Goal: Find specific page/section

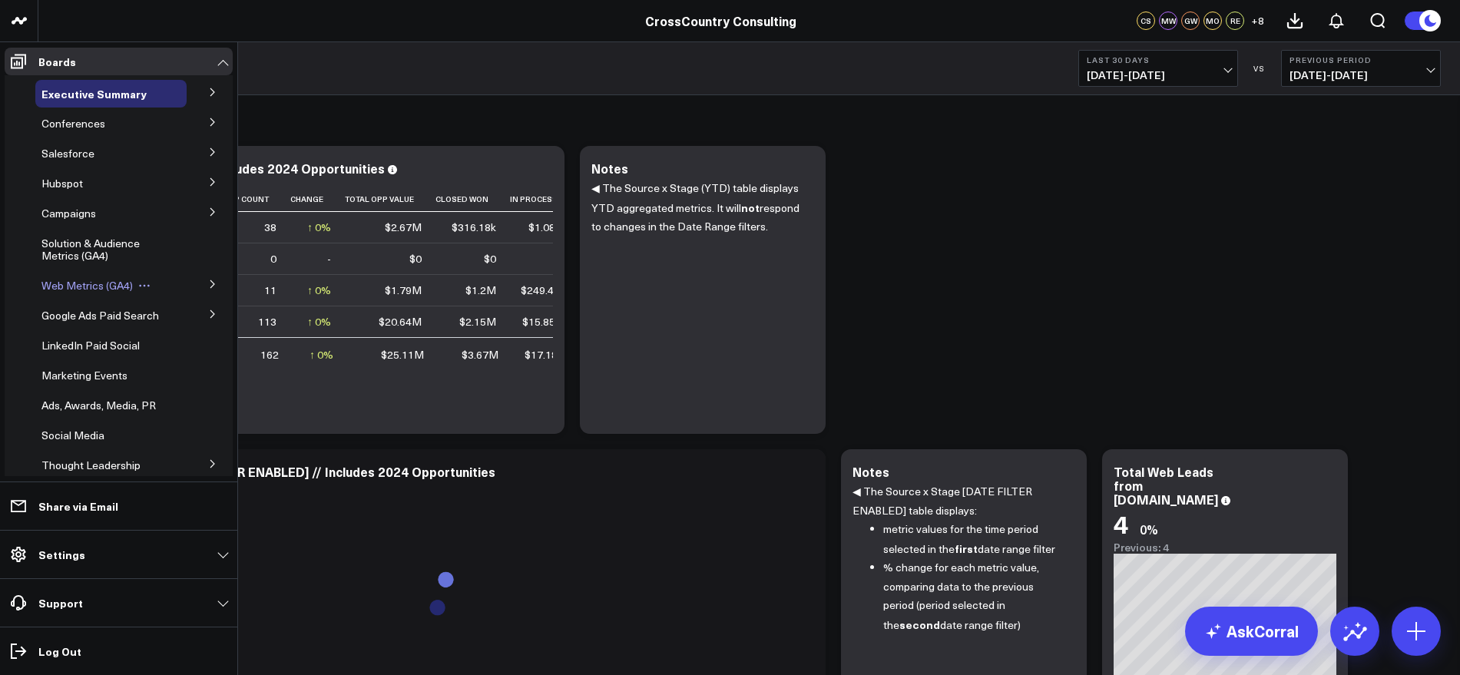
scroll to position [288, 0]
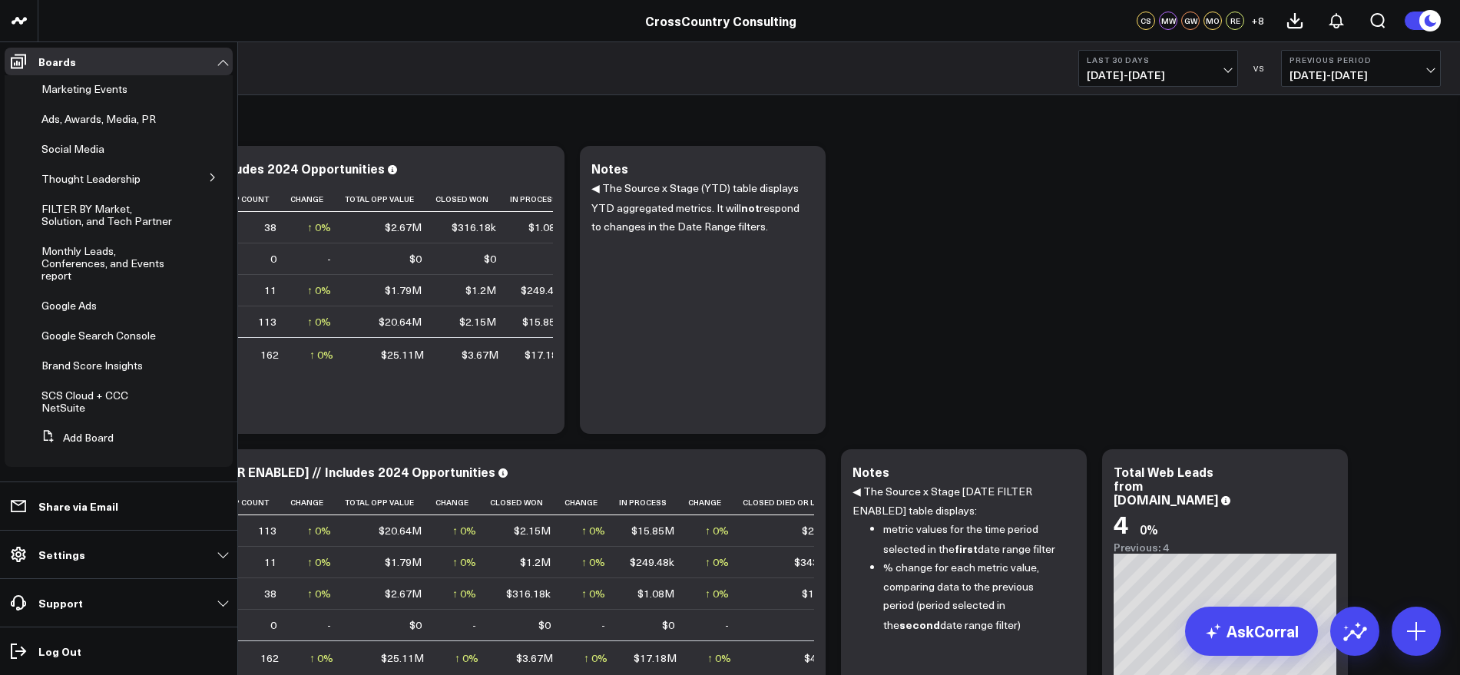
click at [208, 182] on icon at bounding box center [212, 177] width 9 height 9
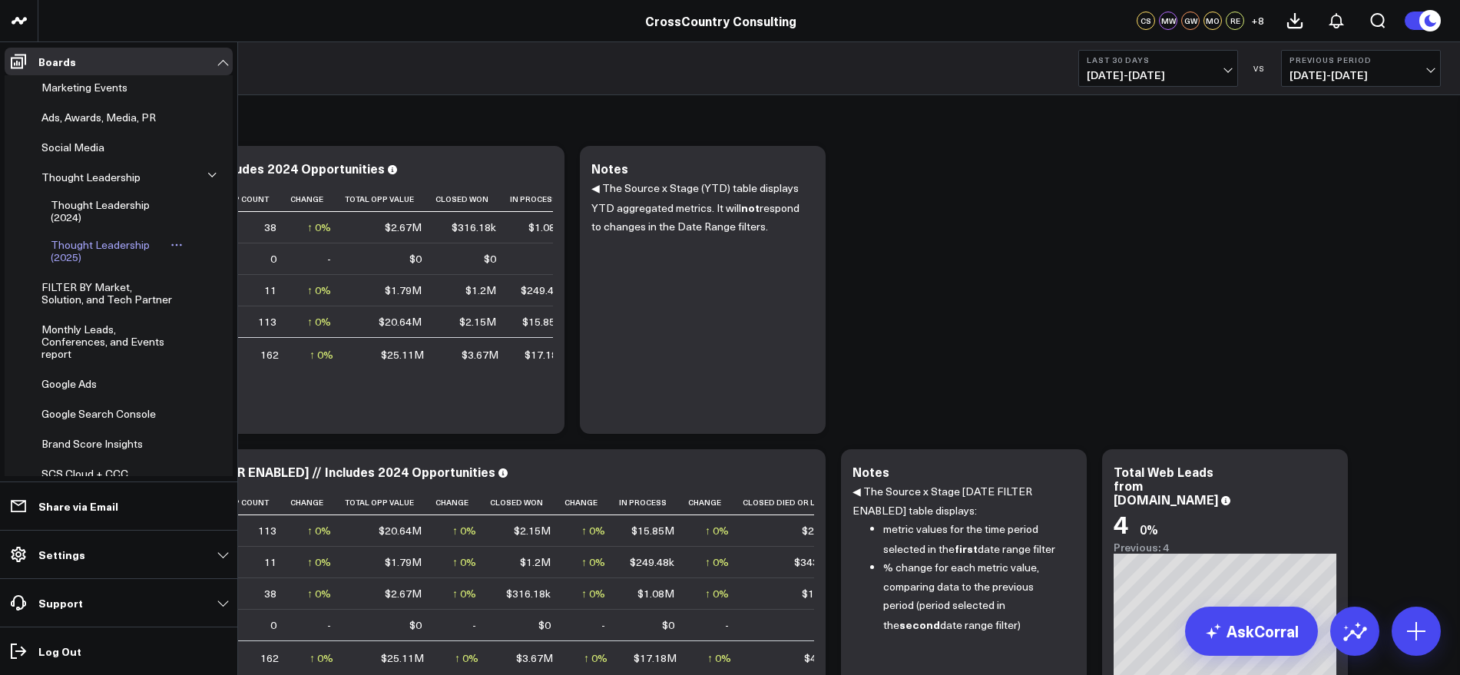
click at [97, 256] on span "Thought Leadership (2025)" at bounding box center [100, 250] width 99 height 27
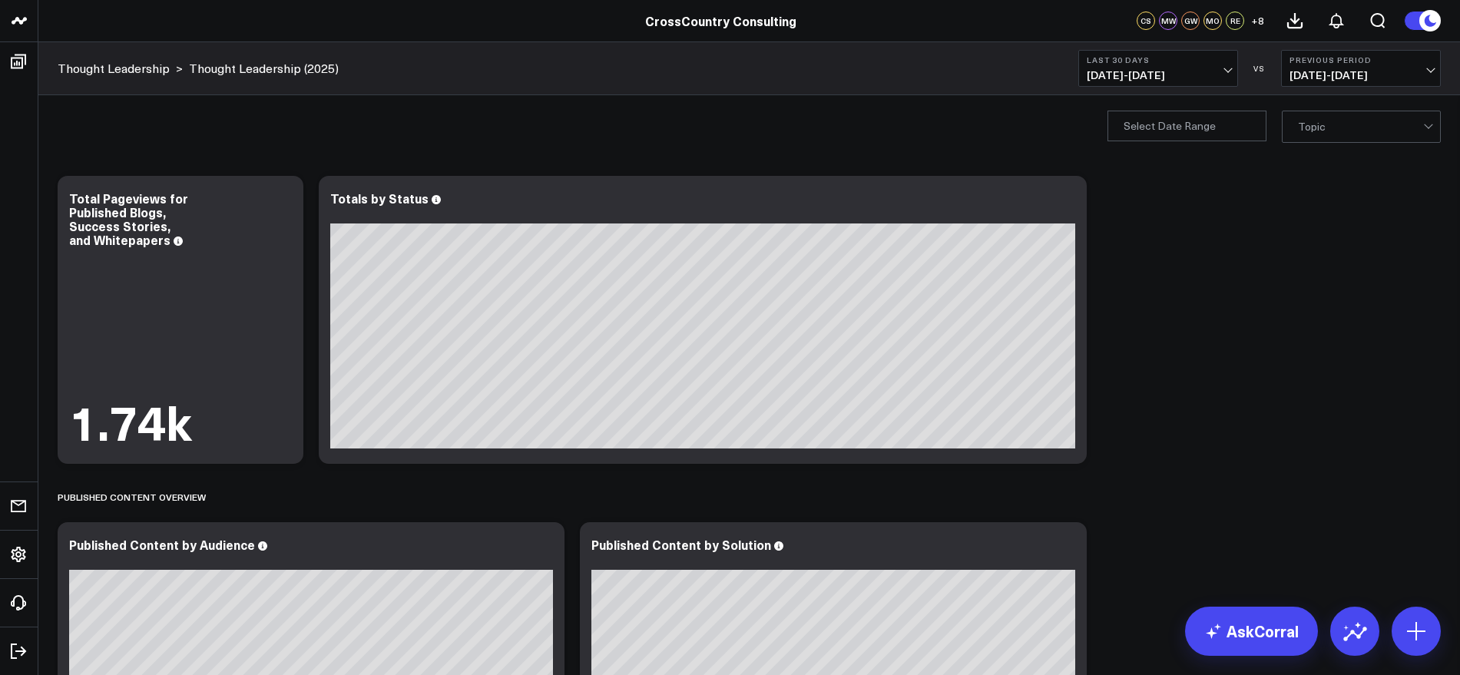
click at [1219, 75] on span "[DATE] - [DATE]" at bounding box center [1158, 75] width 143 height 12
click at [1113, 454] on link "YTD" at bounding box center [1158, 460] width 158 height 29
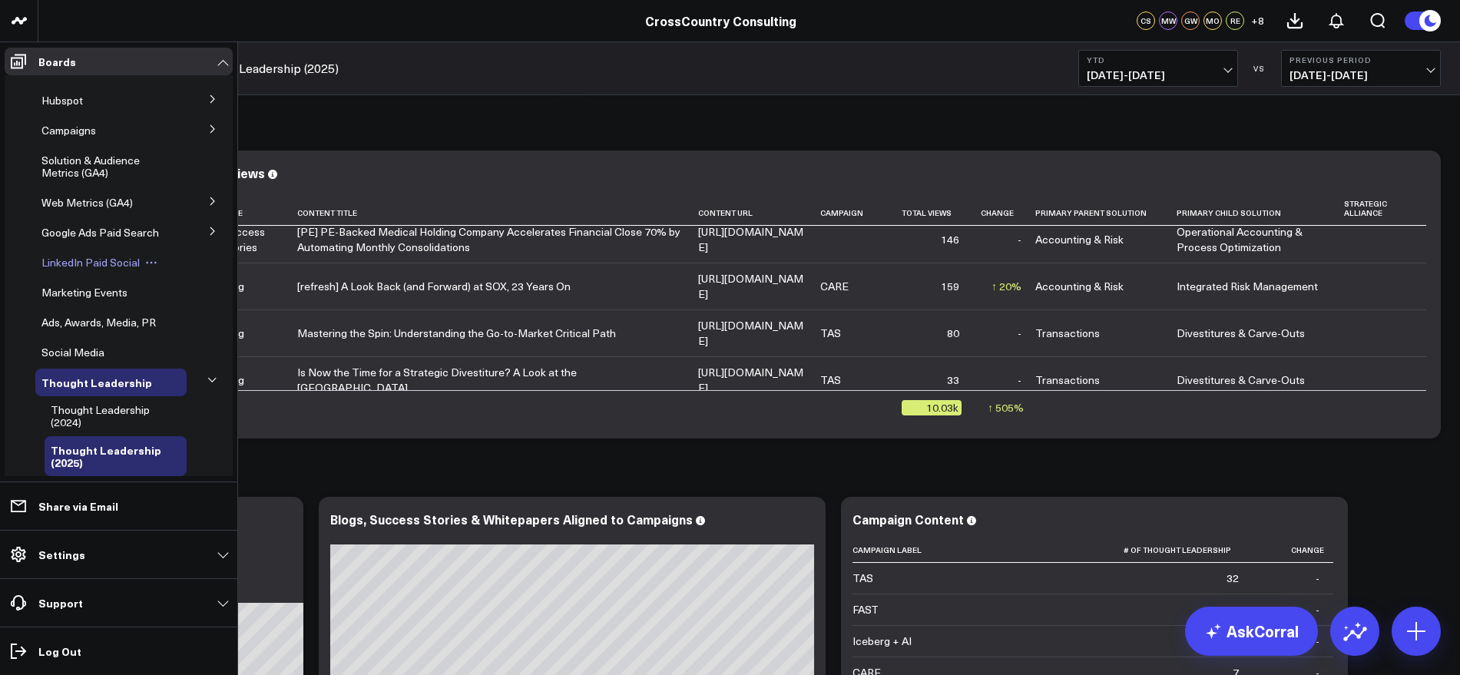
scroll to position [192, 0]
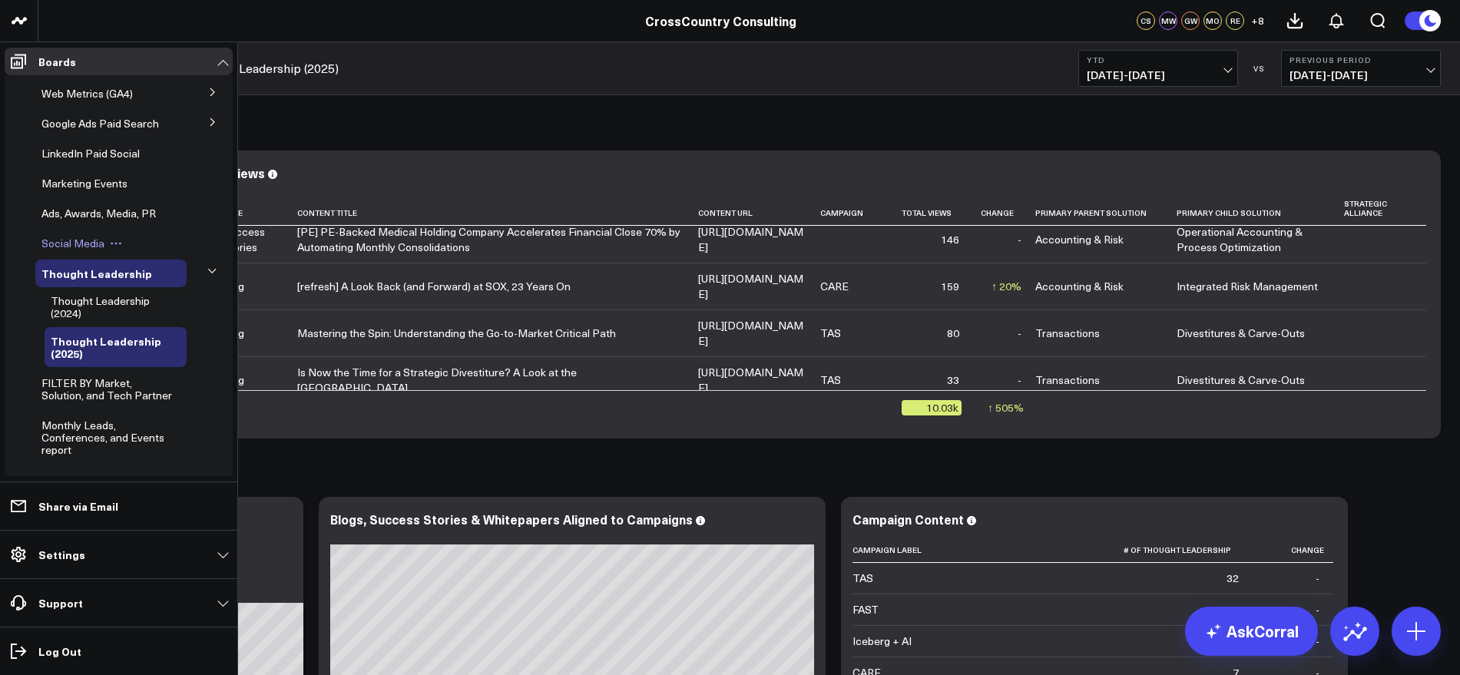
click at [78, 250] on span "Social Media" at bounding box center [72, 243] width 63 height 15
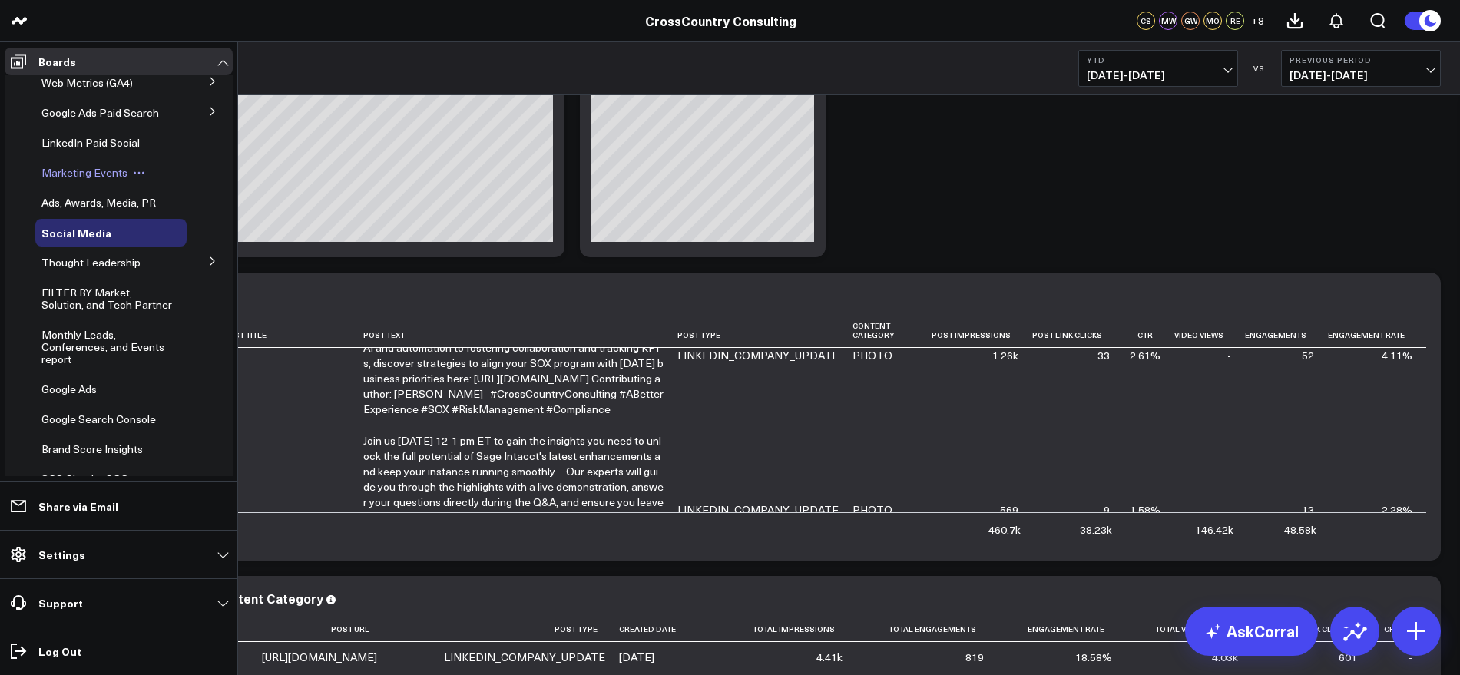
scroll to position [288, 0]
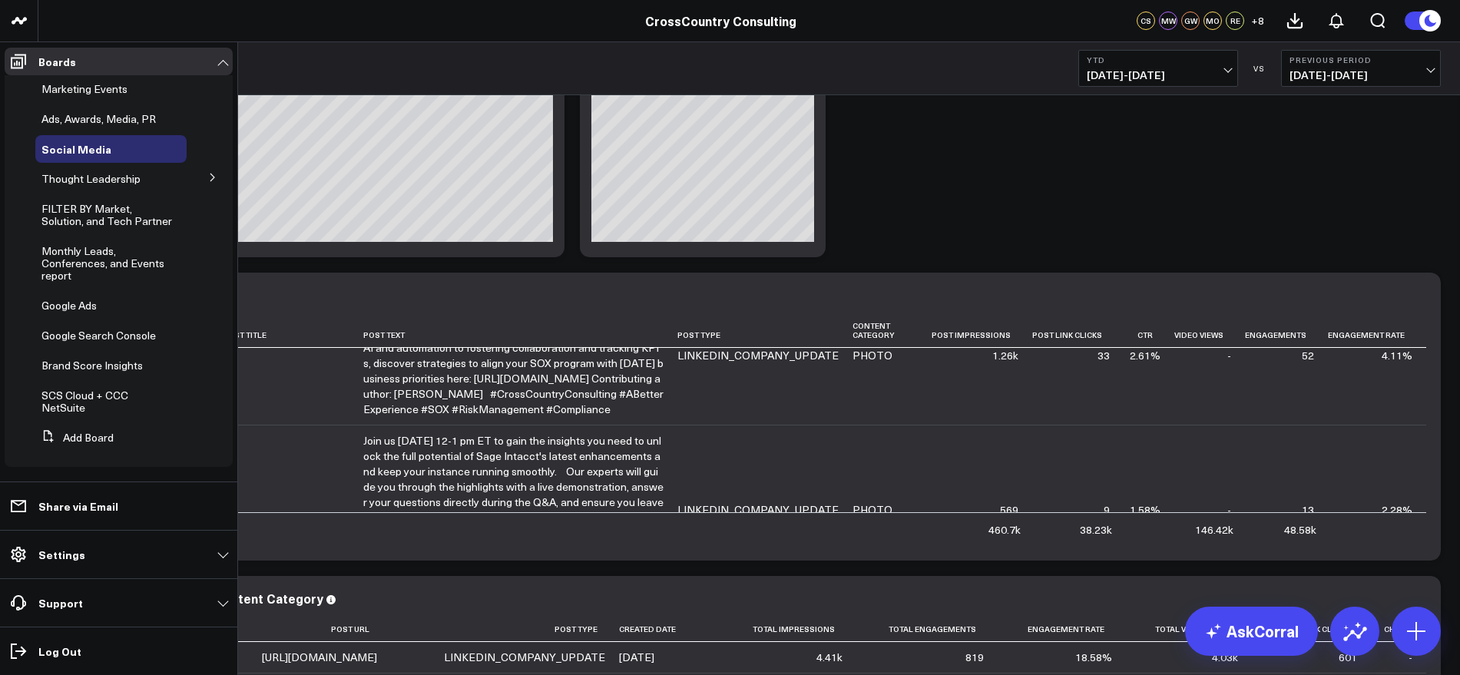
click at [208, 182] on icon at bounding box center [212, 177] width 9 height 9
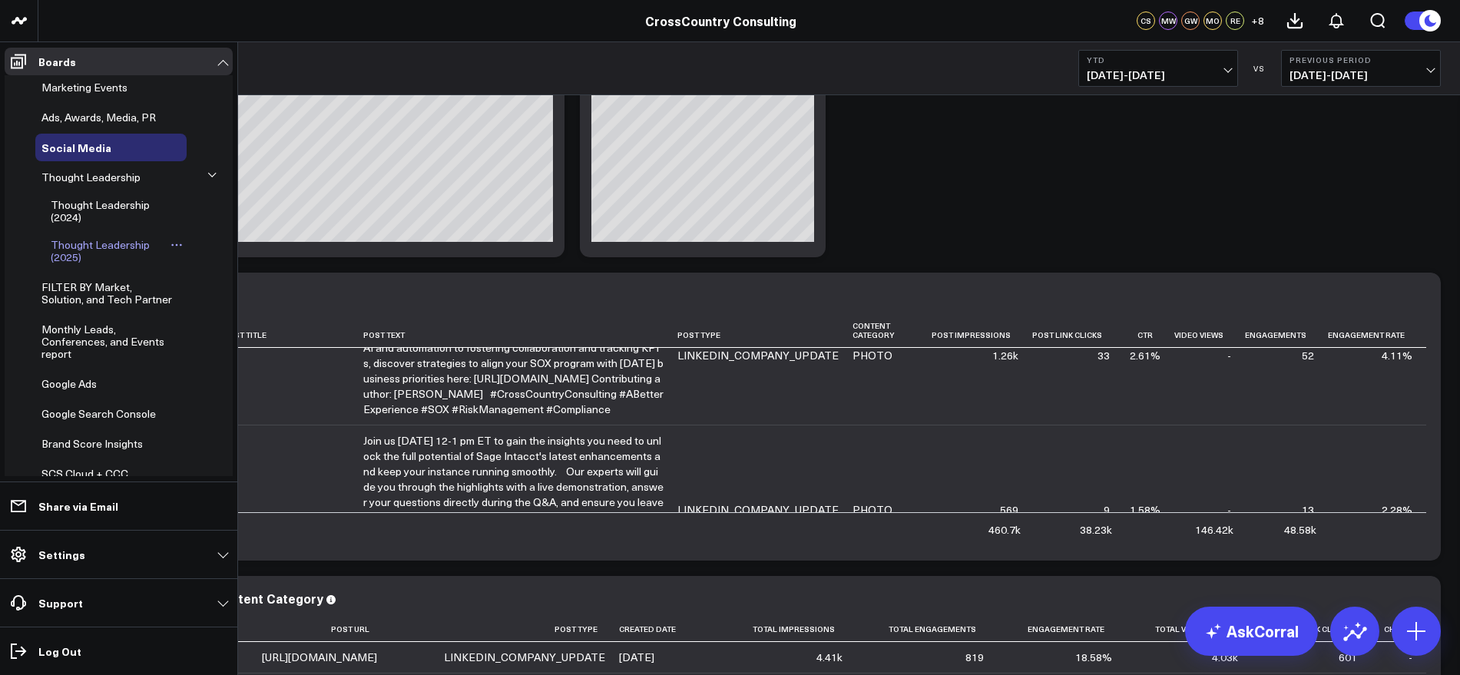
click at [110, 263] on link "Thought Leadership (2025)" at bounding box center [109, 251] width 116 height 25
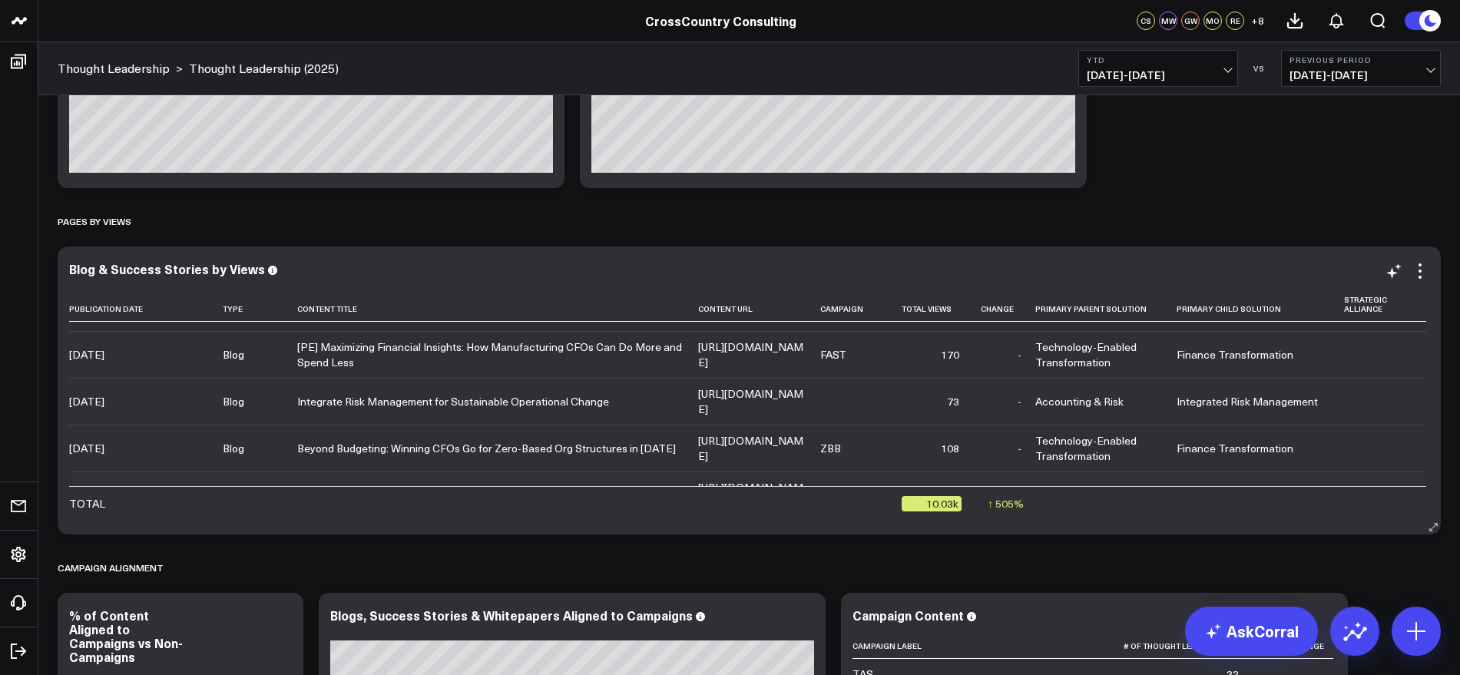
scroll to position [768, 0]
